Goal: Information Seeking & Learning: Check status

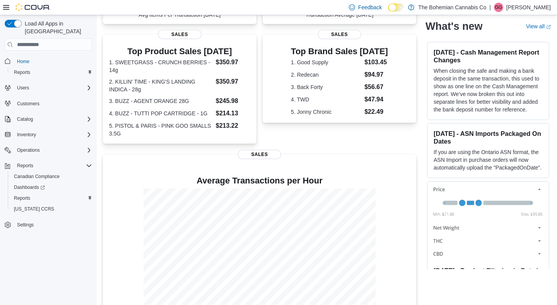
scroll to position [212, 0]
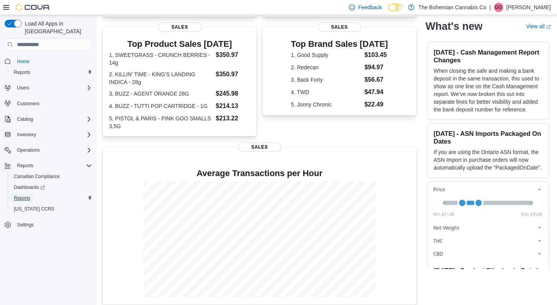
click at [24, 195] on span "Reports" at bounding box center [22, 198] width 16 height 6
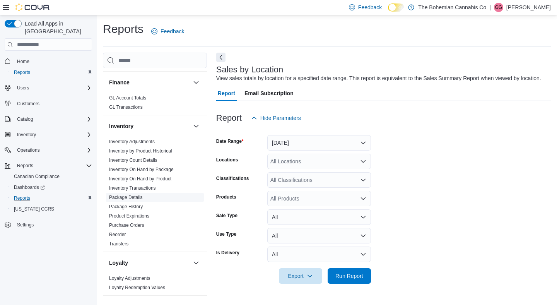
scroll to position [187, 0]
click at [165, 176] on link "Inventory On Hand by Product" at bounding box center [140, 178] width 62 height 5
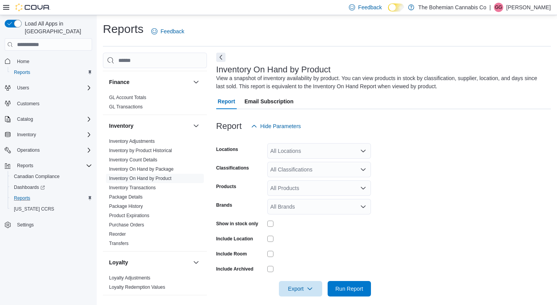
scroll to position [7, 0]
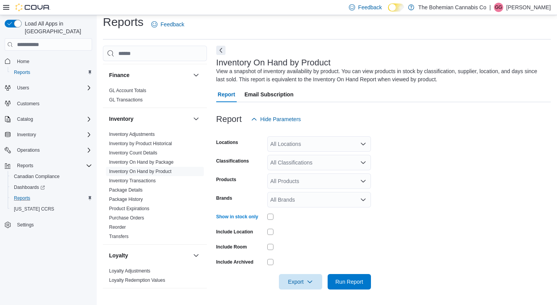
click at [337, 149] on div "All Locations" at bounding box center [319, 143] width 104 height 15
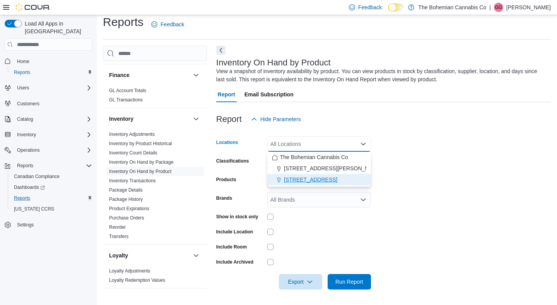
click at [336, 180] on span "710-12th St. New Westminster, BC V3M 4J6" at bounding box center [310, 180] width 53 height 8
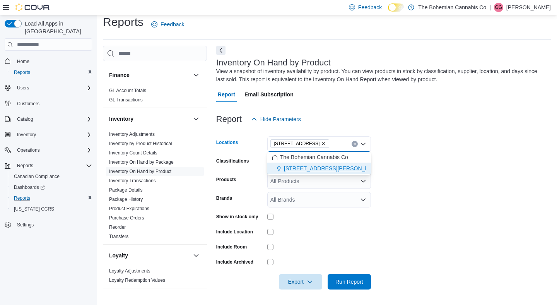
click at [335, 168] on span "3034 St. Johns St. Port Moody, BC" at bounding box center [355, 168] width 143 height 8
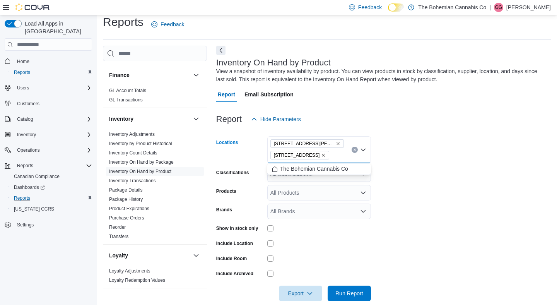
click at [435, 160] on form "Locations 3034 St. Johns St. Port Moody, BC 710-12th St. New Westminster, BC V3…" at bounding box center [383, 214] width 335 height 174
click at [363, 173] on icon "Open list of options" at bounding box center [363, 174] width 6 height 6
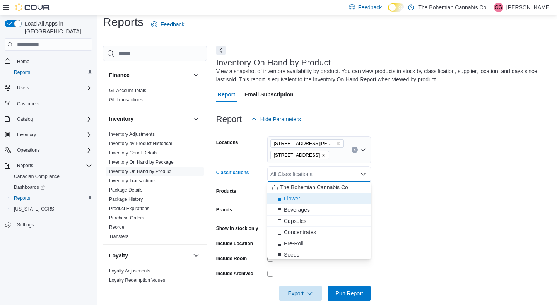
click at [319, 197] on div "Flower" at bounding box center [319, 199] width 94 height 8
click at [317, 202] on button "Beverages" at bounding box center [319, 198] width 104 height 11
click at [310, 200] on div "Capsules" at bounding box center [312, 199] width 80 height 8
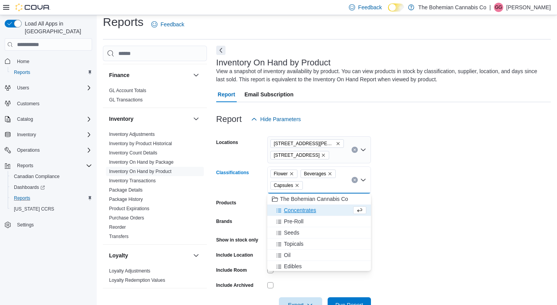
click at [310, 210] on span "Concentrates" at bounding box center [300, 210] width 32 height 8
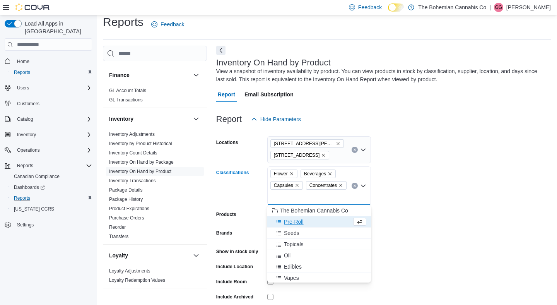
click at [307, 221] on div "Pre-Roll" at bounding box center [312, 222] width 80 height 8
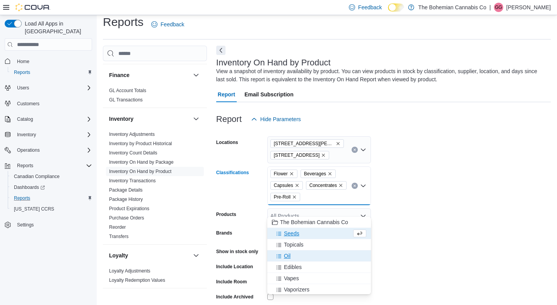
click at [297, 254] on div "Oil" at bounding box center [319, 256] width 94 height 8
click at [298, 257] on span "Edibles" at bounding box center [293, 256] width 18 height 8
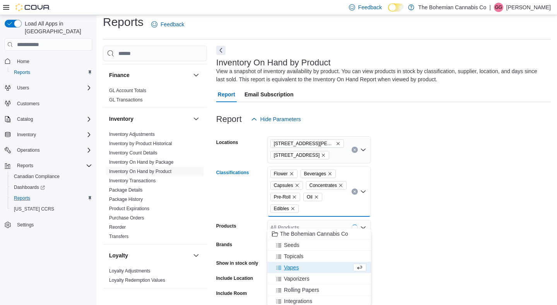
click at [296, 267] on span "Vapes" at bounding box center [291, 268] width 15 height 8
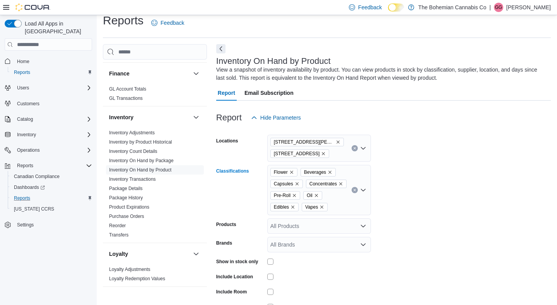
click at [366, 193] on icon "Open list of options" at bounding box center [363, 190] width 6 height 6
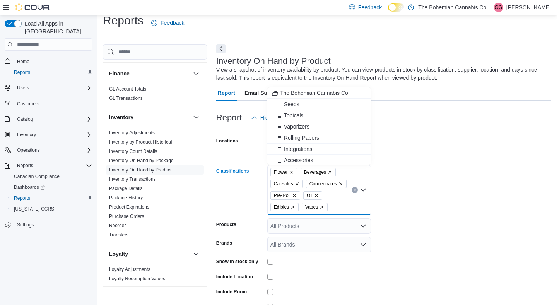
click at [399, 180] on form "Locations 3034 St. Johns St. Port Moody, BC 710-12th St. New Westminster, BC V3…" at bounding box center [383, 229] width 335 height 209
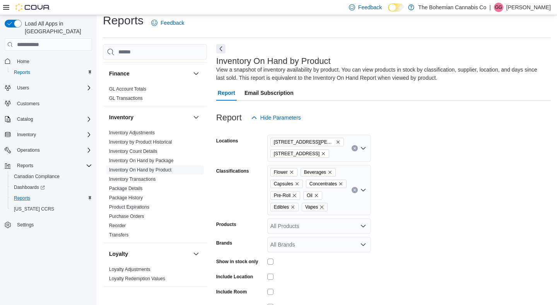
scroll to position [65, 0]
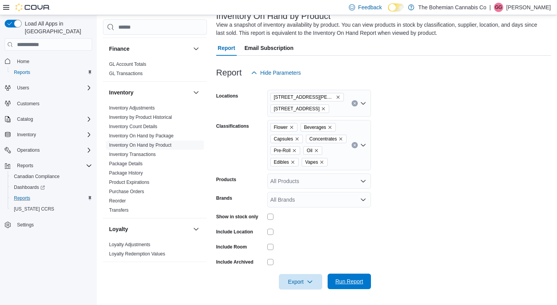
click at [352, 283] on span "Run Report" at bounding box center [349, 281] width 28 height 8
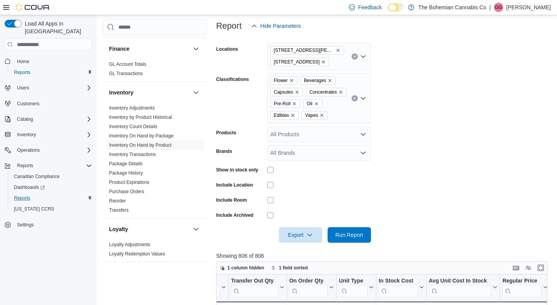
scroll to position [101, 0]
click at [339, 51] on icon "Remove 3034 St. Johns St. Port Moody, BC from selection in this group" at bounding box center [338, 50] width 5 height 5
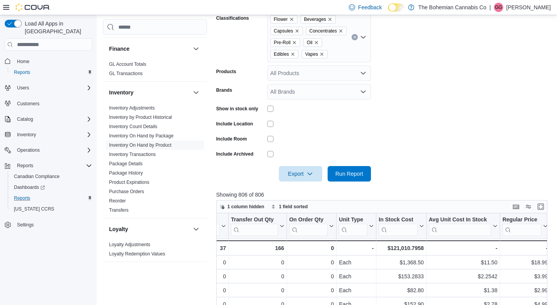
scroll to position [152, 0]
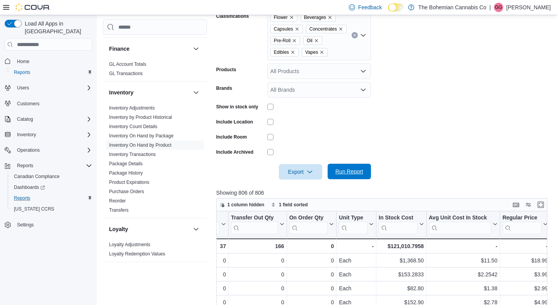
click at [370, 179] on button "Run Report" at bounding box center [349, 171] width 43 height 15
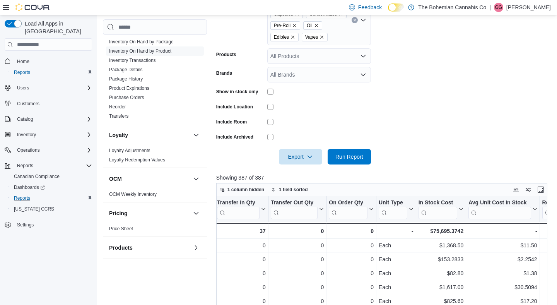
scroll to position [270, 0]
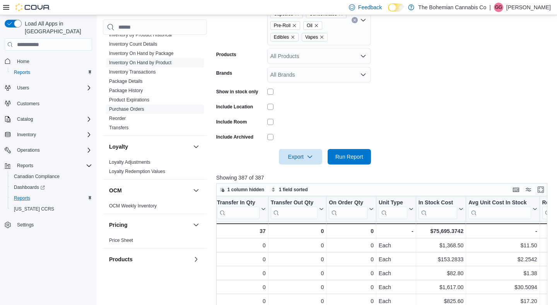
click at [139, 108] on link "Purchase Orders" at bounding box center [126, 108] width 35 height 5
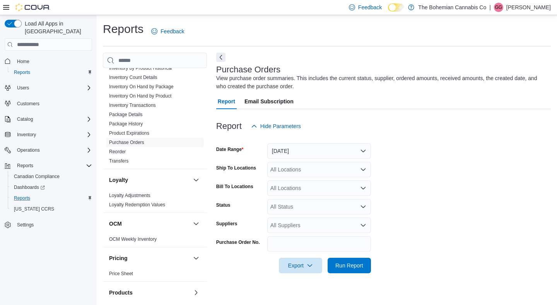
click at [366, 142] on div at bounding box center [383, 138] width 335 height 9
click at [361, 149] on button "Yesterday" at bounding box center [319, 150] width 104 height 15
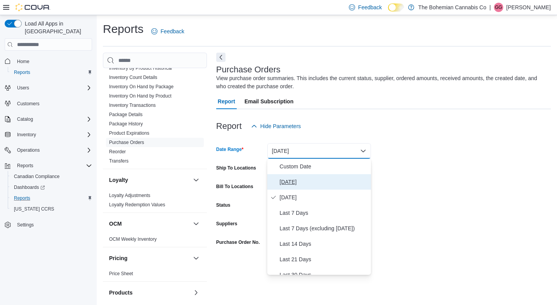
click at [313, 185] on span "Today" at bounding box center [324, 181] width 88 height 9
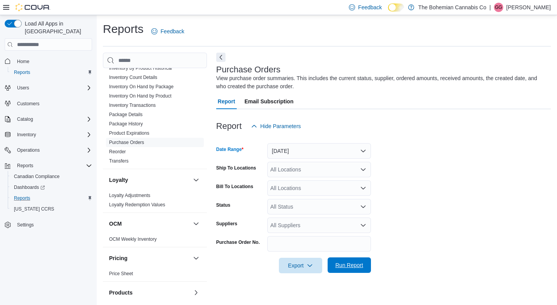
click at [349, 265] on span "Run Report" at bounding box center [349, 265] width 28 height 8
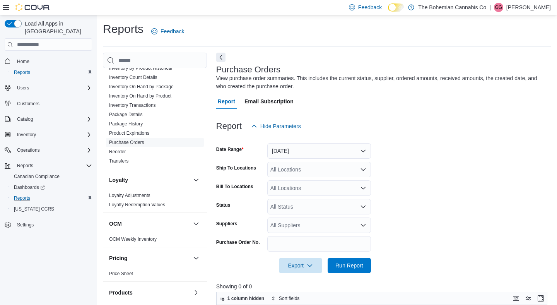
click at [450, 250] on form "Date Range Today Ship To Locations All Locations Bill To Locations All Location…" at bounding box center [383, 203] width 335 height 139
click at [22, 58] on span "Home" at bounding box center [23, 61] width 12 height 6
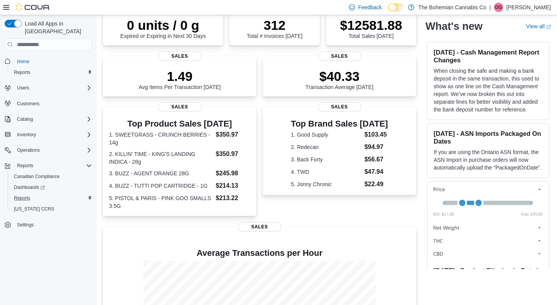
scroll to position [212, 0]
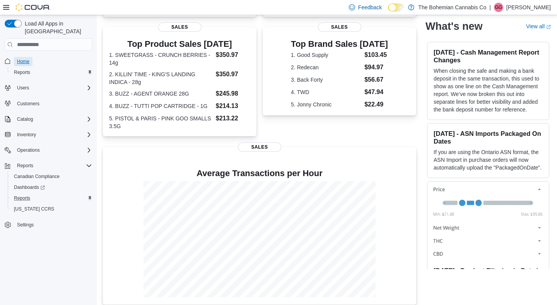
click at [27, 58] on span "Home" at bounding box center [23, 61] width 12 height 6
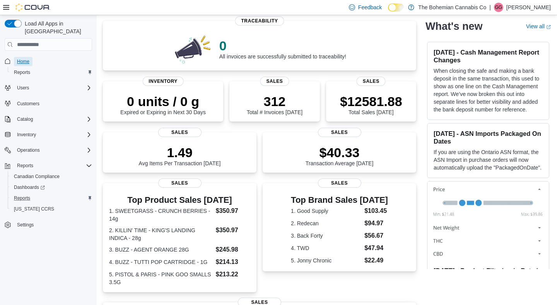
scroll to position [0, 0]
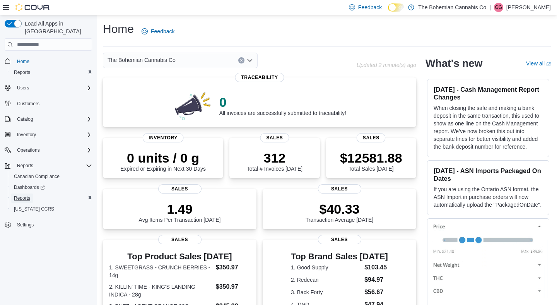
click at [32, 193] on link "Reports" at bounding box center [22, 197] width 22 height 9
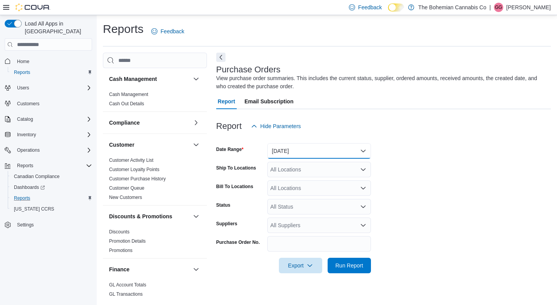
click at [286, 153] on button "Yesterday" at bounding box center [319, 150] width 104 height 15
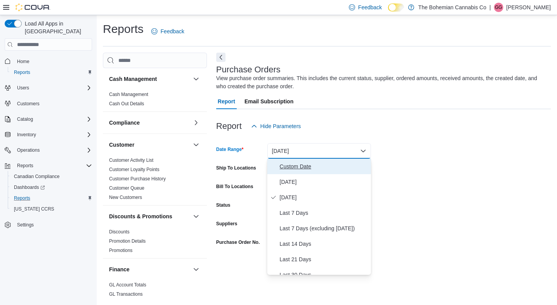
click at [289, 168] on span "Custom Date" at bounding box center [324, 166] width 88 height 9
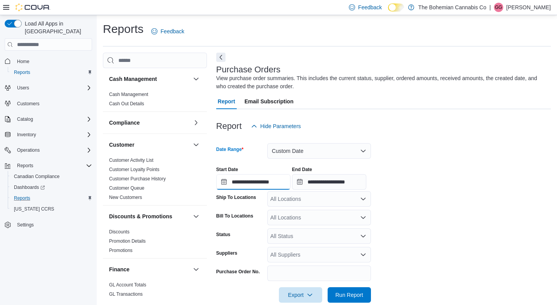
click at [256, 183] on input "**********" at bounding box center [253, 181] width 74 height 15
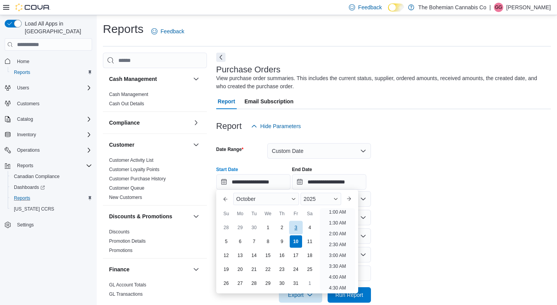
click at [299, 226] on div "3" at bounding box center [296, 228] width 14 height 14
type input "**********"
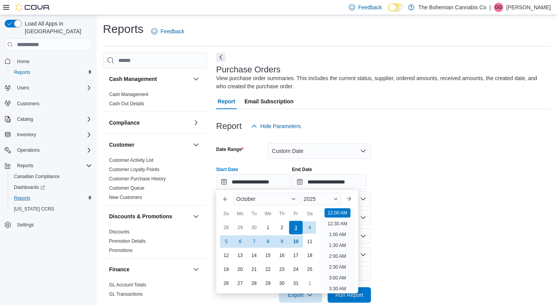
click at [299, 226] on div "3" at bounding box center [296, 228] width 14 height 14
click at [345, 181] on input "**********" at bounding box center [329, 181] width 74 height 15
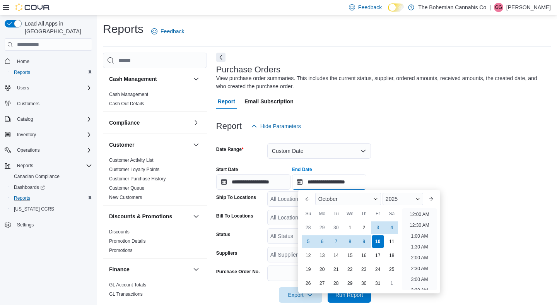
scroll to position [440, 0]
click at [377, 228] on div "3" at bounding box center [378, 228] width 14 height 14
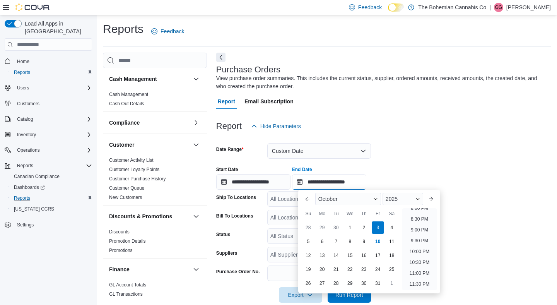
click at [362, 179] on input "**********" at bounding box center [329, 181] width 74 height 15
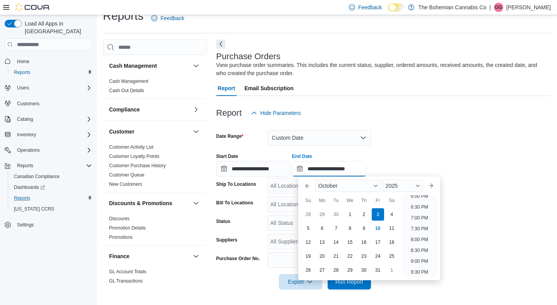
scroll to position [392, 0]
click at [424, 199] on li "6:00 PM" at bounding box center [420, 199] width 24 height 9
type input "**********"
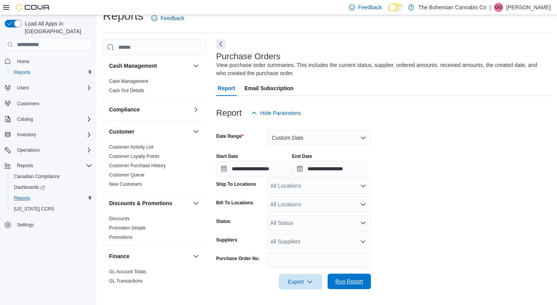
click at [347, 281] on span "Run Report" at bounding box center [349, 281] width 28 height 8
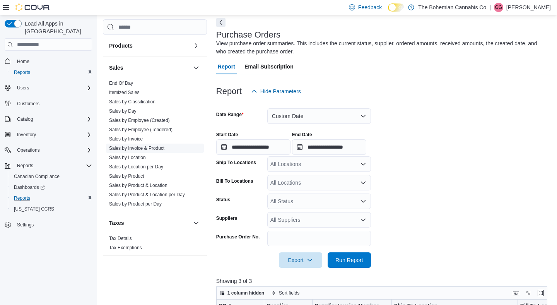
scroll to position [59, 0]
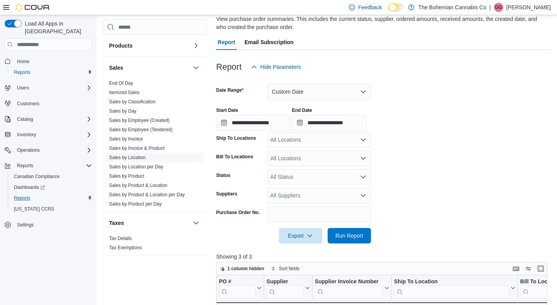
click at [143, 157] on link "Sales by Location" at bounding box center [127, 157] width 37 height 5
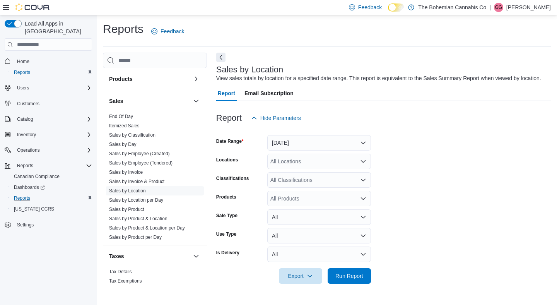
scroll to position [2, 0]
click at [299, 151] on button "Yesterday" at bounding box center [319, 142] width 104 height 15
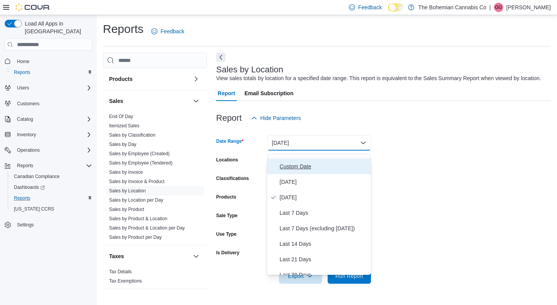
click at [286, 167] on span "Custom Date" at bounding box center [324, 166] width 88 height 9
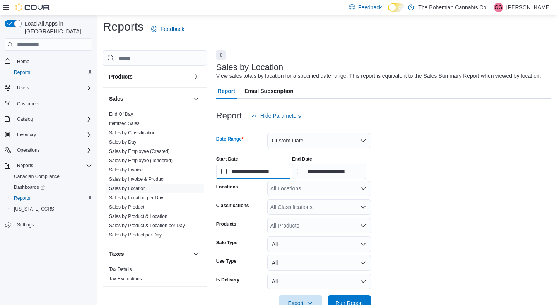
click at [264, 179] on input "**********" at bounding box center [253, 171] width 74 height 15
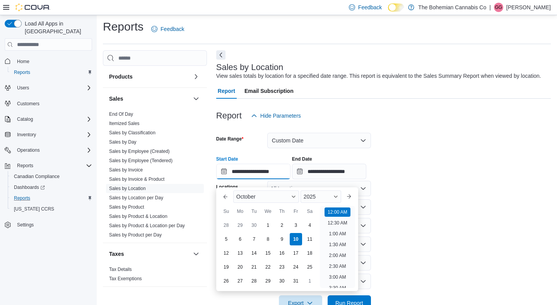
scroll to position [24, 0]
click at [296, 223] on div "3" at bounding box center [296, 226] width 14 height 14
type input "**********"
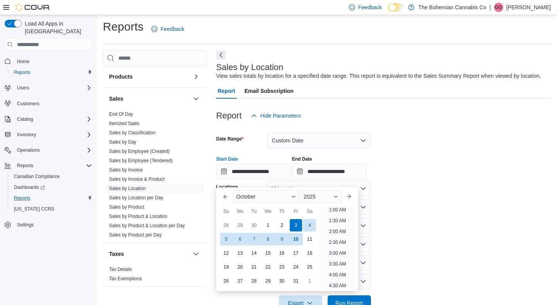
scroll to position [2, 0]
click at [336, 172] on input "**********" at bounding box center [329, 171] width 74 height 15
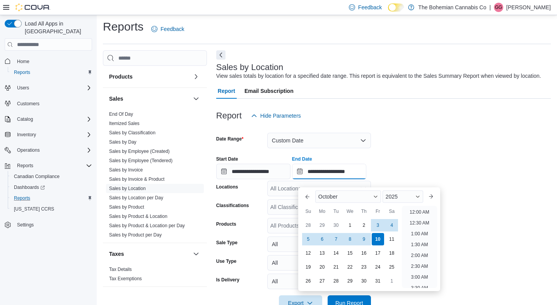
scroll to position [440, 0]
click at [375, 227] on div "3" at bounding box center [378, 226] width 14 height 14
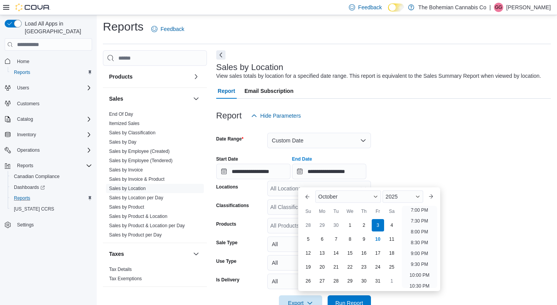
scroll to position [393, 0]
click at [422, 211] on li "6:00 PM" at bounding box center [420, 209] width 24 height 9
type input "**********"
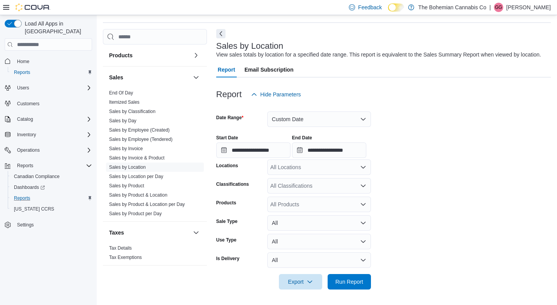
scroll to position [32, 0]
click at [354, 173] on div "All Locations" at bounding box center [319, 166] width 104 height 15
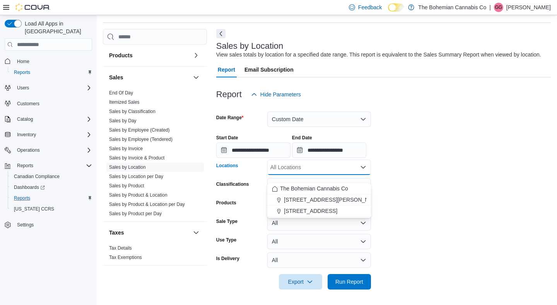
click at [388, 221] on form "**********" at bounding box center [383, 195] width 335 height 187
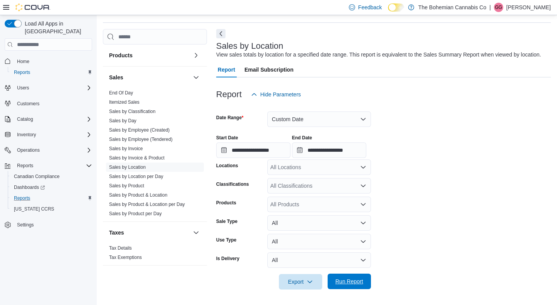
click at [349, 275] on span "Run Report" at bounding box center [349, 281] width 34 height 15
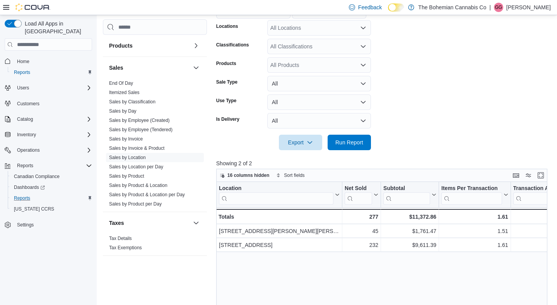
scroll to position [116, 0]
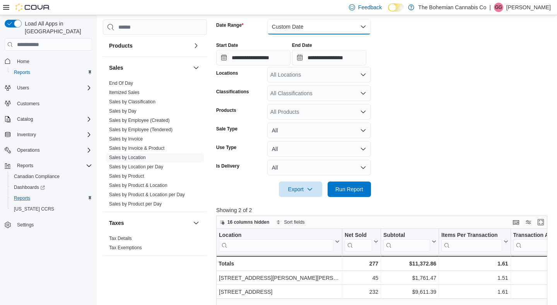
click at [342, 34] on button "Custom Date" at bounding box center [319, 26] width 104 height 15
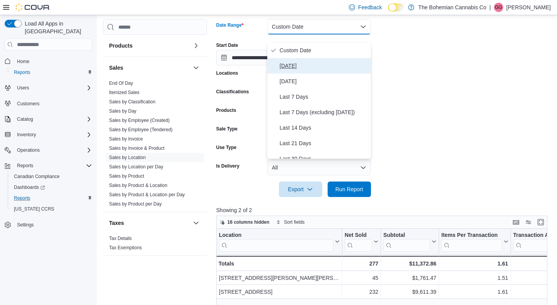
click at [317, 61] on button "Today" at bounding box center [319, 65] width 104 height 15
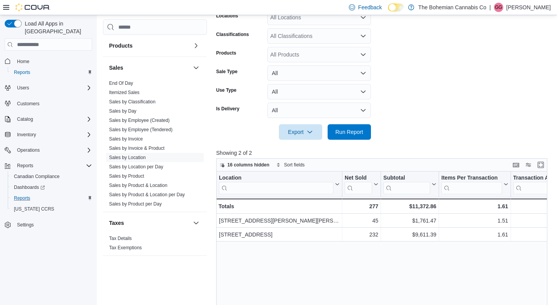
scroll to position [148, 0]
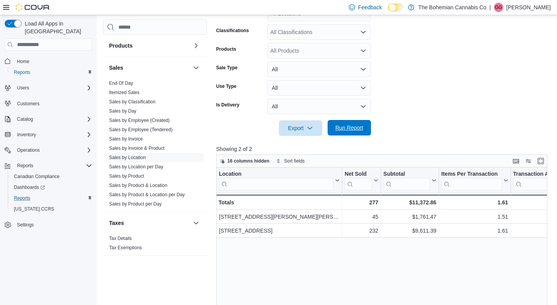
click at [347, 132] on span "Run Report" at bounding box center [349, 128] width 28 height 8
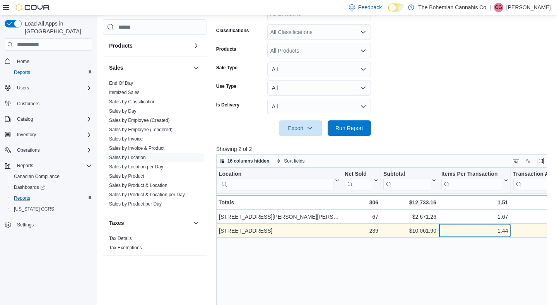
click at [467, 238] on div "1.44 - Items Per Transaction, column 4, row 2" at bounding box center [475, 231] width 72 height 14
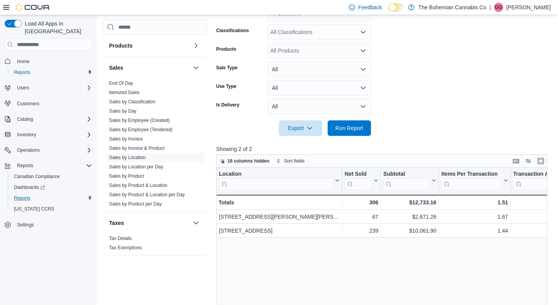
click at [461, 266] on div "Location Click to view column header actions Net Sold Click to view column head…" at bounding box center [382, 283] width 332 height 231
